Goal: Task Accomplishment & Management: Manage account settings

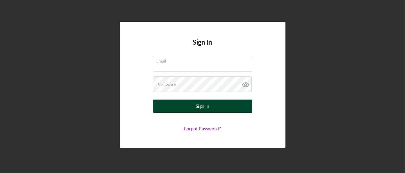
type input "[EMAIL_ADDRESS][DOMAIN_NAME]"
click at [201, 106] on div "Sign In" at bounding box center [203, 106] width 14 height 13
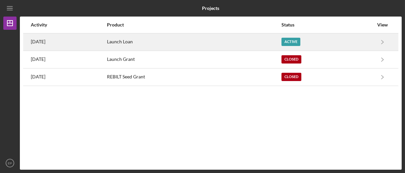
click at [281, 40] on div "Launch Loan" at bounding box center [194, 42] width 174 height 17
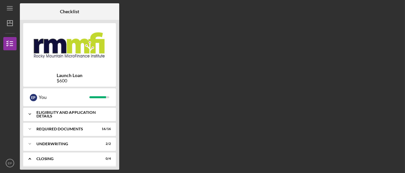
click at [65, 116] on div "Eligibility and Application Details" at bounding box center [71, 115] width 71 height 8
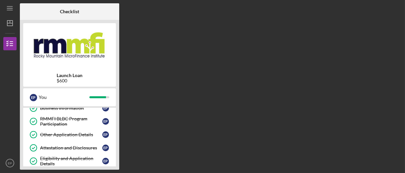
scroll to position [66, 0]
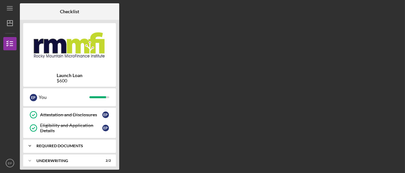
drag, startPoint x: 60, startPoint y: 144, endPoint x: 61, endPoint y: 140, distance: 3.7
click at [60, 144] on div "Required Documents" at bounding box center [71, 146] width 71 height 4
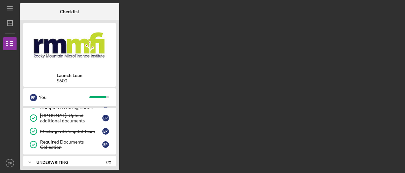
scroll to position [298, 0]
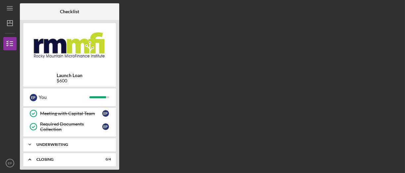
click at [59, 143] on div "Underwriting" at bounding box center [71, 145] width 71 height 4
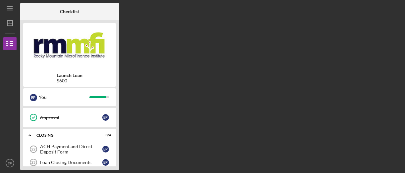
scroll to position [364, 0]
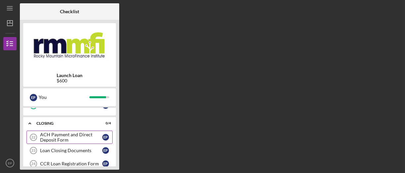
click at [60, 132] on div "ACH Payment and Direct Deposit Form" at bounding box center [71, 137] width 62 height 11
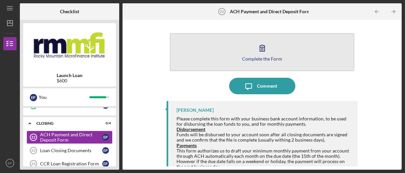
click at [262, 53] on icon "button" at bounding box center [262, 48] width 17 height 17
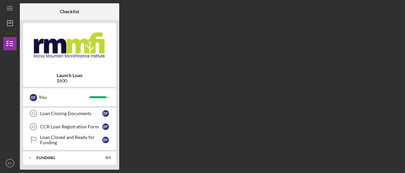
scroll to position [73, 0]
click at [64, 112] on div "Loan Closing Documents" at bounding box center [71, 113] width 62 height 5
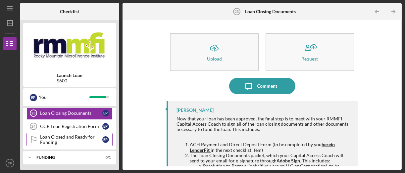
click at [75, 137] on div "Loan Closed and Ready for Funding" at bounding box center [71, 139] width 62 height 11
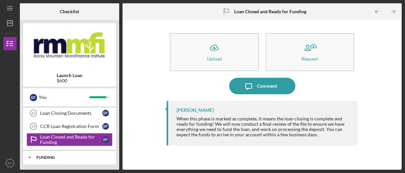
click at [79, 156] on div "Funding" at bounding box center [71, 158] width 71 height 4
